Goal: Information Seeking & Learning: Compare options

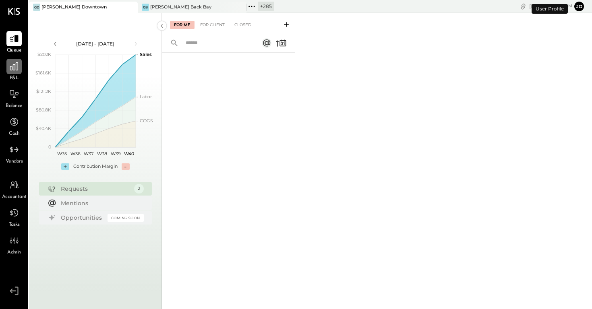
click at [16, 66] on icon at bounding box center [14, 66] width 10 height 10
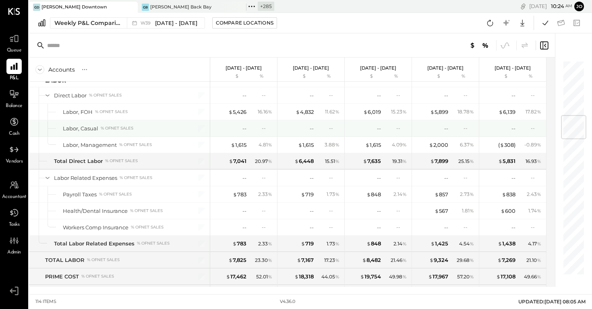
scroll to position [471, 0]
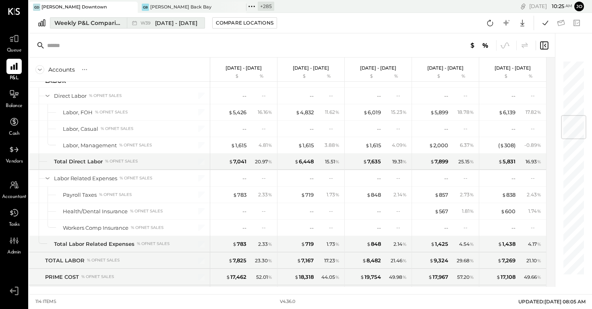
click at [196, 23] on span "[DATE] - [DATE]" at bounding box center [176, 23] width 42 height 8
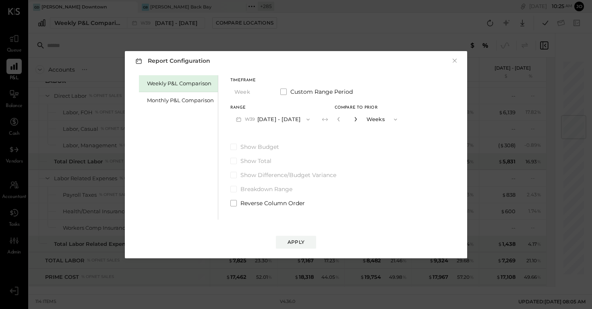
click at [358, 119] on icon "button" at bounding box center [355, 119] width 5 height 5
type input "*"
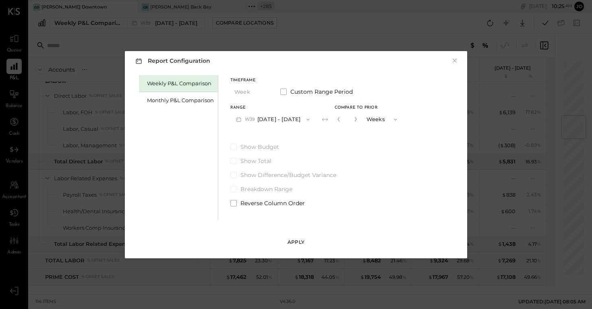
click at [300, 238] on button "Apply" at bounding box center [296, 242] width 40 height 13
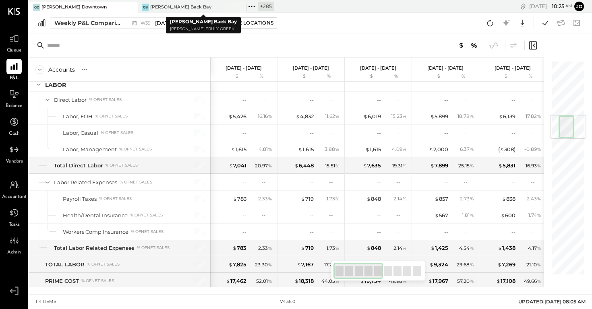
click at [251, 3] on icon at bounding box center [251, 6] width 10 height 10
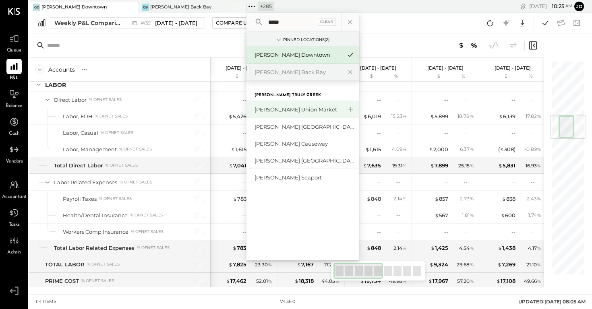
type input "*****"
click at [285, 110] on div "[PERSON_NAME] Union Market" at bounding box center [298, 110] width 87 height 8
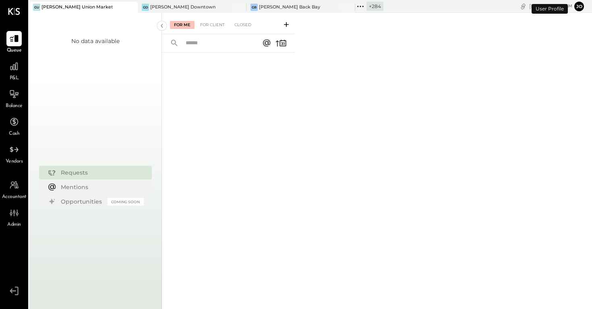
click at [1, 77] on link "P&L" at bounding box center [13, 70] width 27 height 23
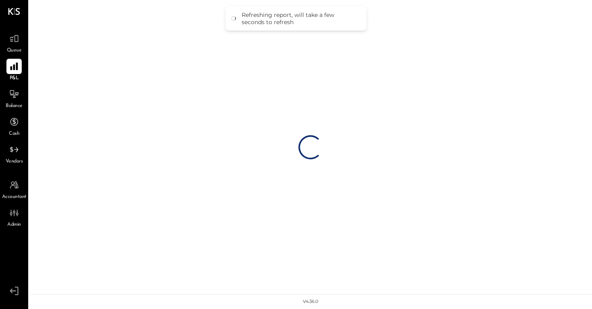
click at [11, 73] on div at bounding box center [13, 66] width 15 height 15
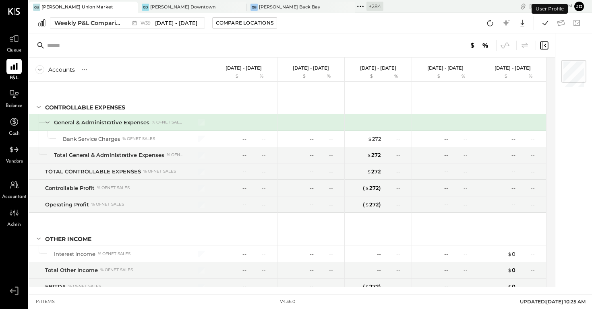
click at [355, 7] on icon at bounding box center [360, 6] width 10 height 10
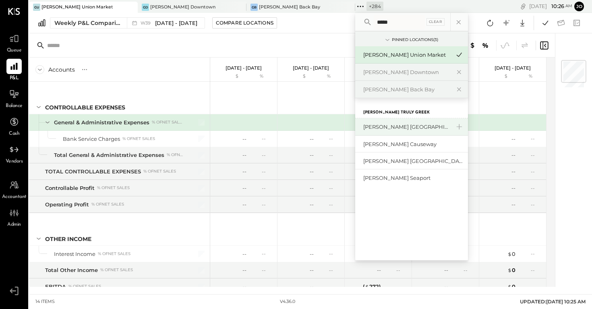
type input "*****"
click at [386, 122] on div "[PERSON_NAME] [GEOGRAPHIC_DATA]" at bounding box center [411, 126] width 113 height 17
click at [385, 124] on div "[PERSON_NAME] [GEOGRAPHIC_DATA]" at bounding box center [406, 127] width 87 height 8
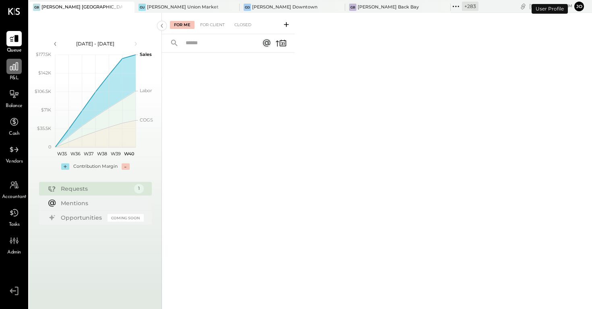
click at [8, 72] on div at bounding box center [13, 66] width 15 height 15
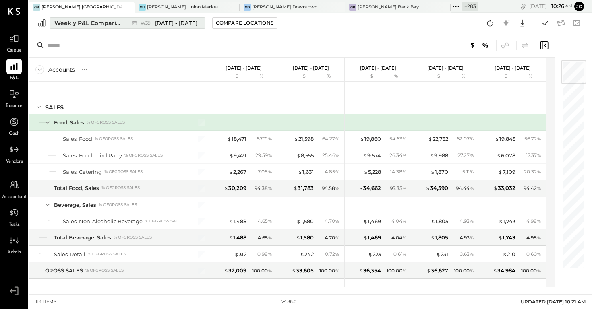
click at [149, 23] on span "W39" at bounding box center [147, 23] width 12 height 4
click at [422, 5] on div at bounding box center [436, 7] width 28 height 11
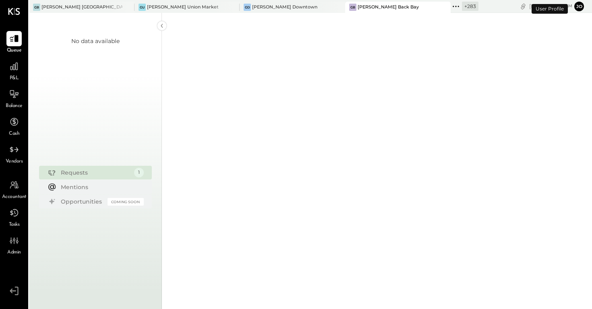
click at [453, 6] on icon at bounding box center [453, 6] width 1 height 1
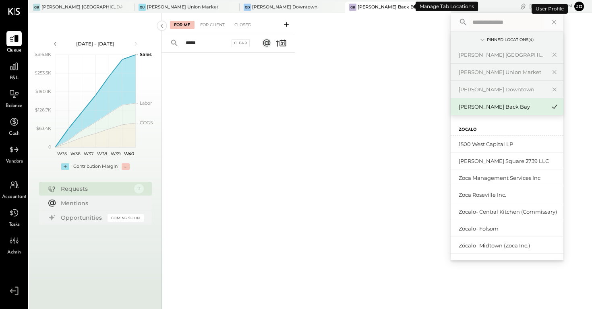
type input "*****"
click at [451, 7] on icon at bounding box center [456, 6] width 10 height 10
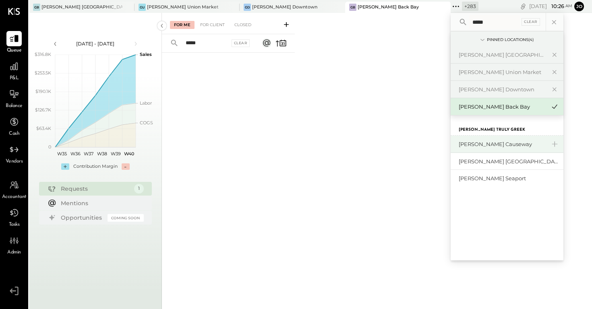
type input "*****"
click at [459, 147] on div "[PERSON_NAME] Causeway" at bounding box center [502, 145] width 87 height 8
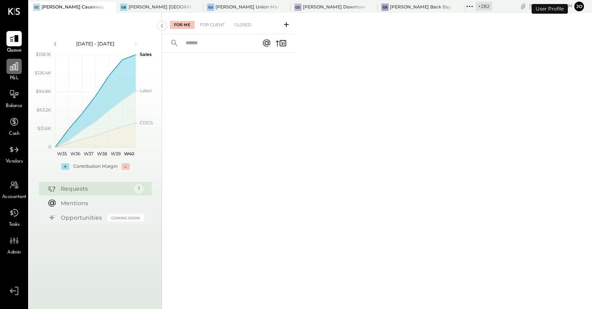
click at [17, 66] on icon at bounding box center [14, 66] width 10 height 10
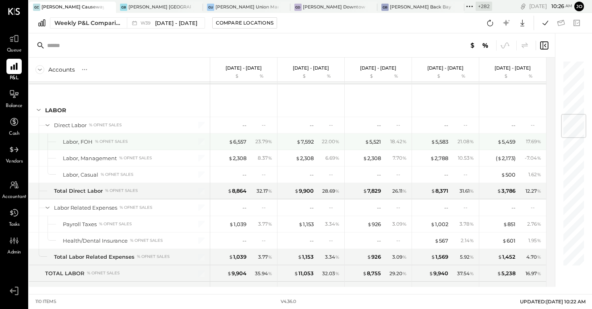
scroll to position [459, 0]
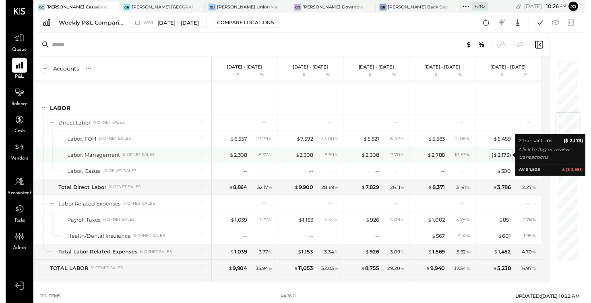
click at [509, 161] on div "( $ 2,173 )" at bounding box center [506, 158] width 20 height 8
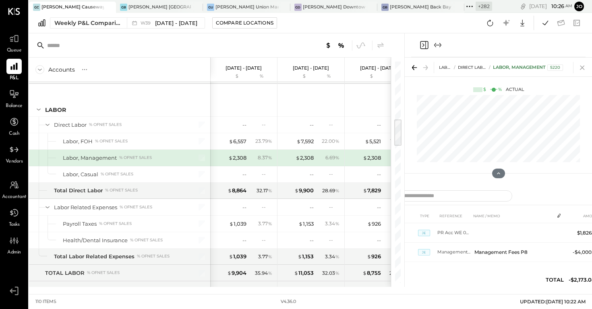
click at [584, 69] on icon at bounding box center [582, 67] width 11 height 11
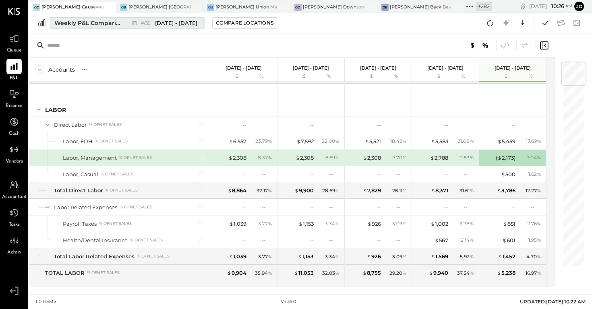
click at [199, 24] on div "W39 [DATE] - [DATE]" at bounding box center [164, 23] width 74 height 10
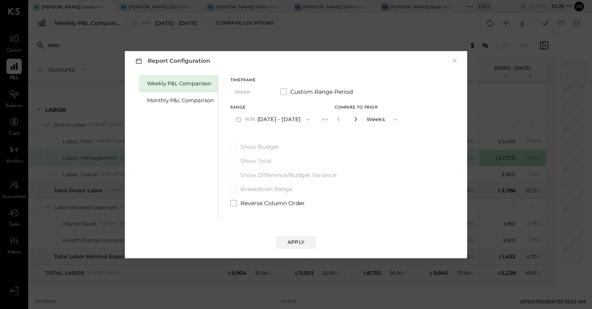
click at [355, 118] on icon "button" at bounding box center [355, 119] width 5 height 5
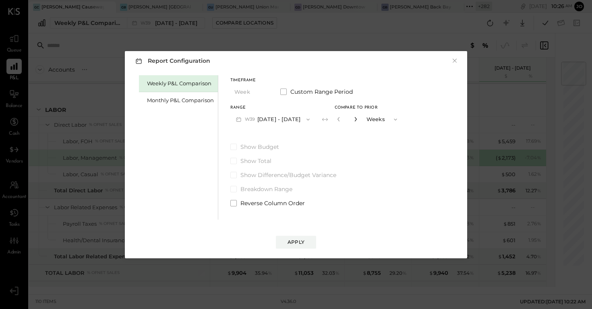
click at [355, 118] on icon "button" at bounding box center [355, 119] width 5 height 5
type input "**"
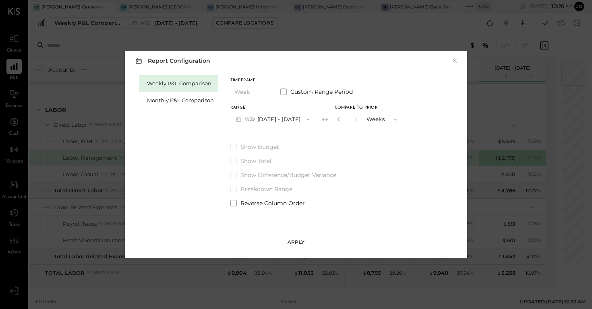
click at [300, 241] on div "Apply" at bounding box center [296, 242] width 17 height 7
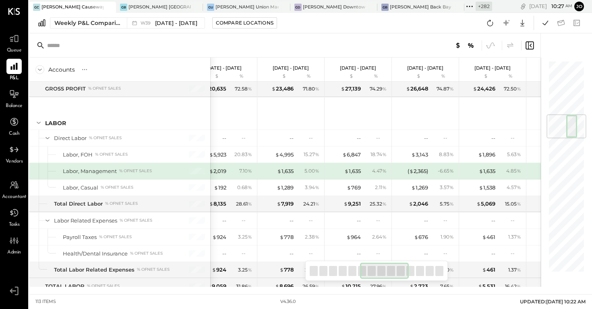
scroll to position [0, 358]
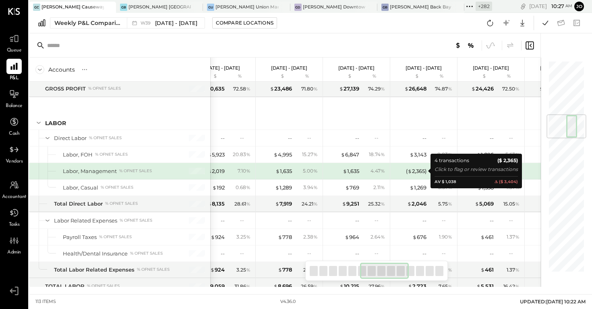
click at [409, 175] on div "( $ 2,365 )" at bounding box center [416, 172] width 21 height 8
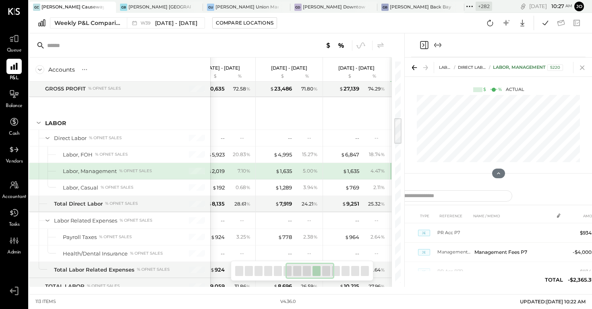
click at [588, 65] on icon at bounding box center [582, 67] width 11 height 11
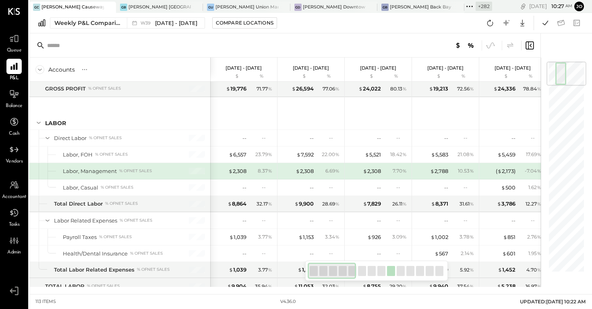
click at [464, 8] on icon at bounding box center [469, 6] width 10 height 10
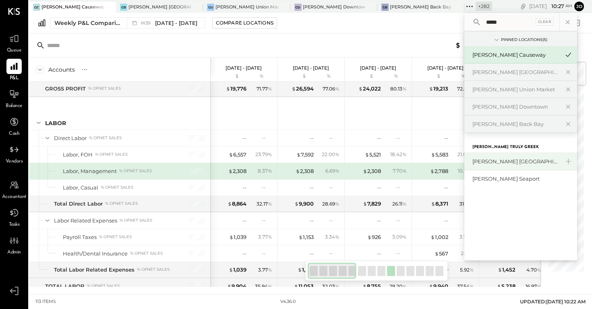
type input "*****"
click at [472, 160] on div "[PERSON_NAME] [GEOGRAPHIC_DATA]" at bounding box center [515, 162] width 87 height 8
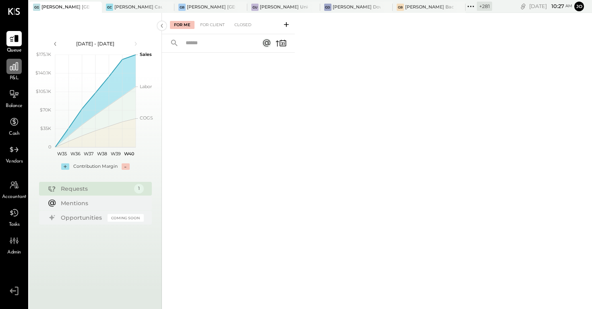
click at [15, 71] on icon at bounding box center [14, 66] width 10 height 10
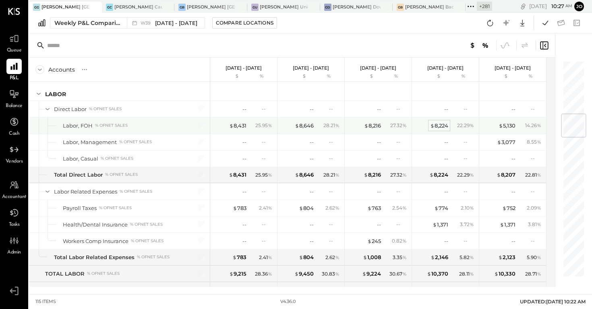
click at [443, 123] on div "$ 8,224" at bounding box center [439, 126] width 18 height 8
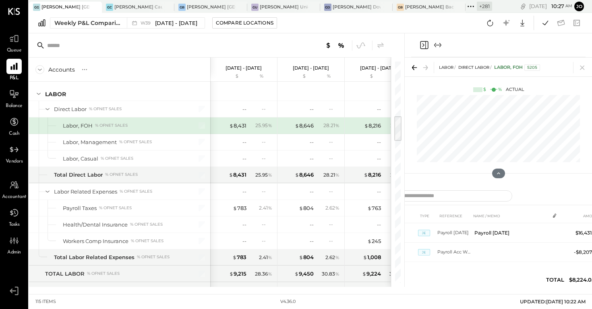
click at [590, 60] on div "LABOR Direct Labor Labor, FOH 5205" at bounding box center [498, 67] width 187 height 19
click at [586, 64] on icon at bounding box center [582, 67] width 11 height 11
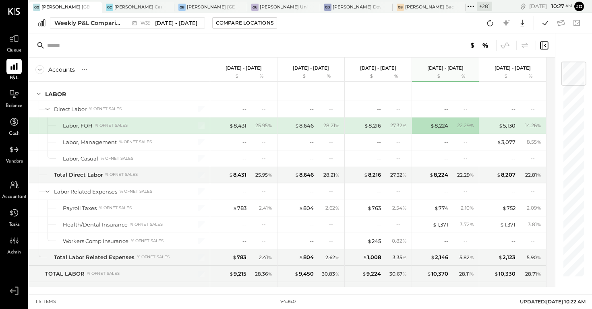
click at [185, 34] on div at bounding box center [292, 45] width 526 height 24
click at [185, 25] on span "[DATE] - [DATE]" at bounding box center [176, 23] width 42 height 8
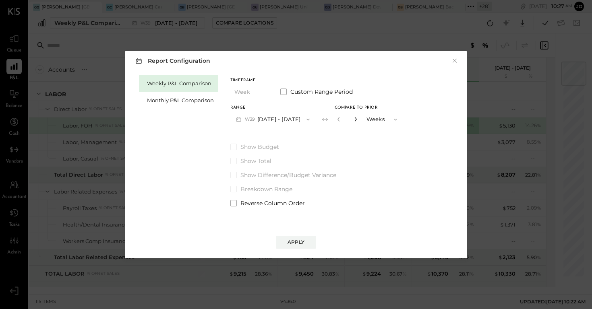
click at [355, 121] on icon "button" at bounding box center [355, 119] width 5 height 5
type input "*"
click at [296, 242] on div "Apply" at bounding box center [296, 242] width 17 height 7
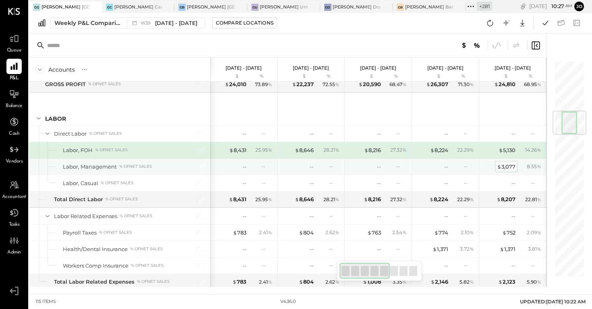
click at [503, 166] on div "$ 3,077" at bounding box center [506, 167] width 19 height 8
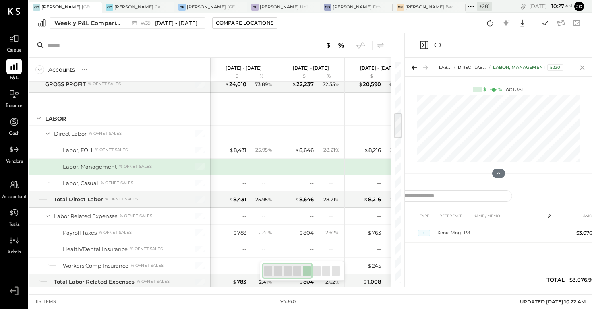
click at [583, 70] on icon at bounding box center [582, 67] width 11 height 11
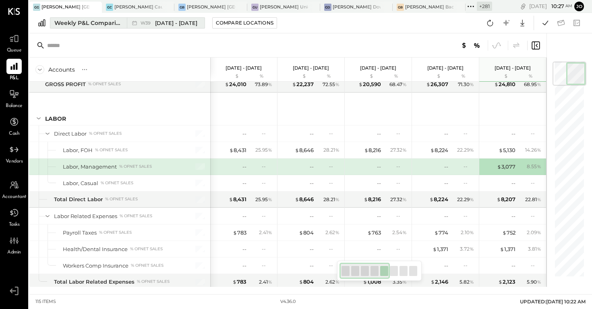
click at [181, 23] on span "[DATE] - [DATE]" at bounding box center [176, 23] width 42 height 8
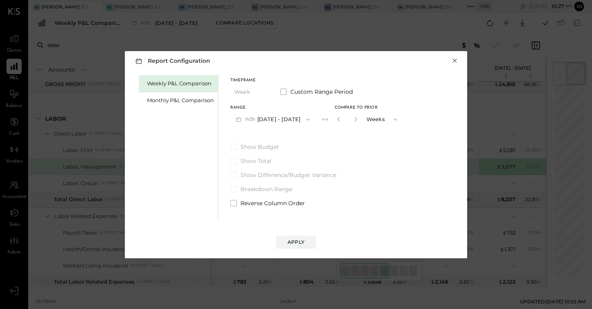
click at [452, 62] on button "×" at bounding box center [454, 61] width 7 height 8
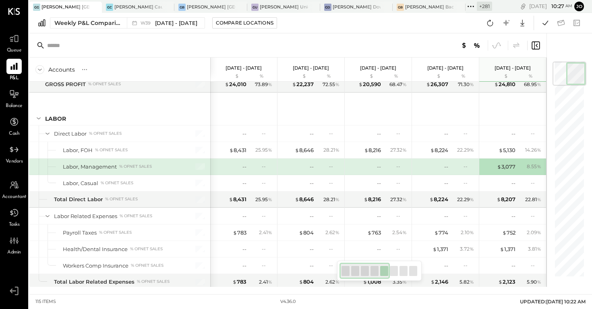
click at [466, 10] on icon at bounding box center [471, 6] width 10 height 10
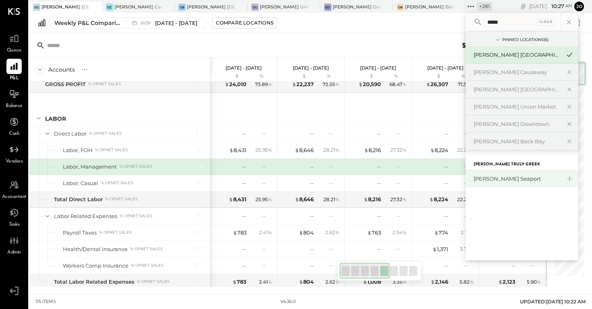
type input "*****"
click at [474, 185] on div "[PERSON_NAME] Seaport" at bounding box center [522, 178] width 113 height 17
click at [476, 180] on div "[PERSON_NAME] Seaport" at bounding box center [517, 179] width 87 height 8
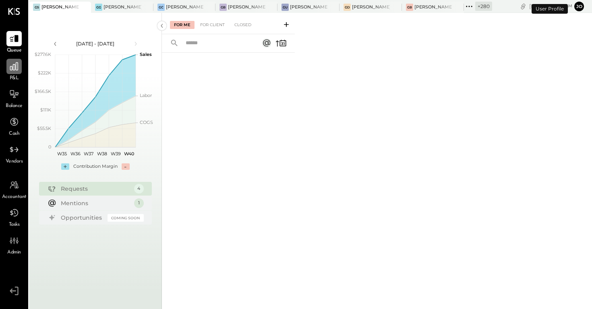
click at [8, 66] on div at bounding box center [13, 66] width 15 height 15
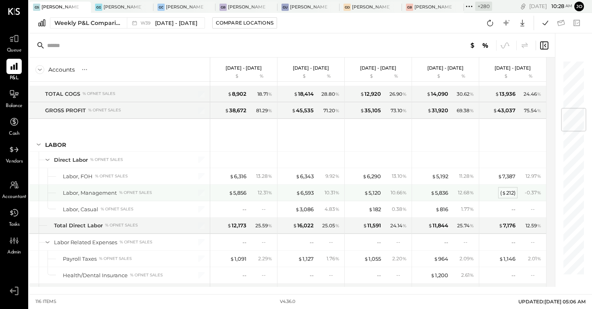
click at [507, 196] on div "( $ 212 )" at bounding box center [507, 193] width 15 height 8
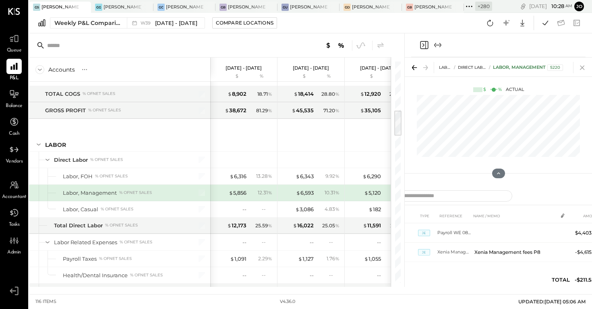
click at [581, 65] on icon at bounding box center [582, 67] width 11 height 11
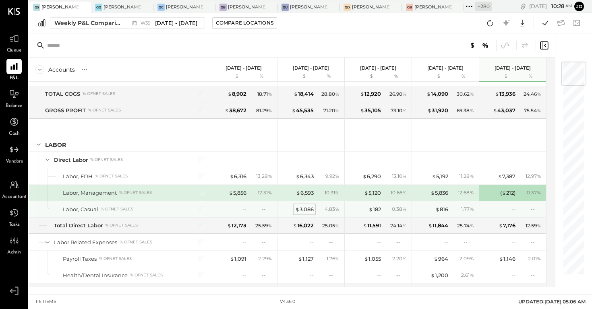
click at [306, 211] on div "$ 3,086" at bounding box center [304, 210] width 19 height 8
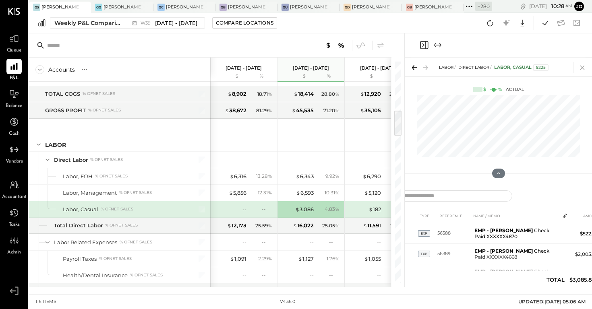
click at [584, 69] on icon at bounding box center [582, 67] width 11 height 11
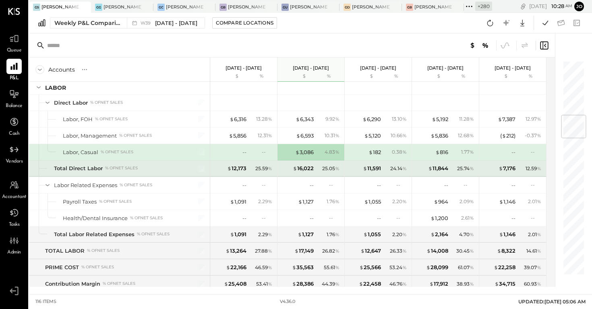
scroll to position [466, 0]
